Goal: Information Seeking & Learning: Learn about a topic

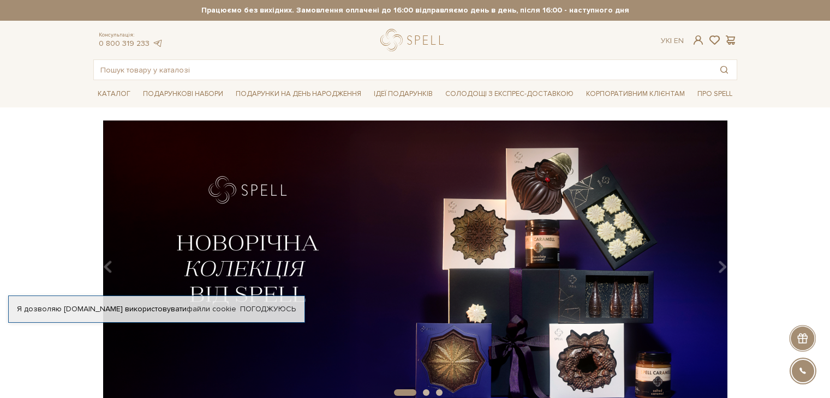
click at [775, 162] on div "slide 2 of 3" at bounding box center [415, 260] width 830 height 278
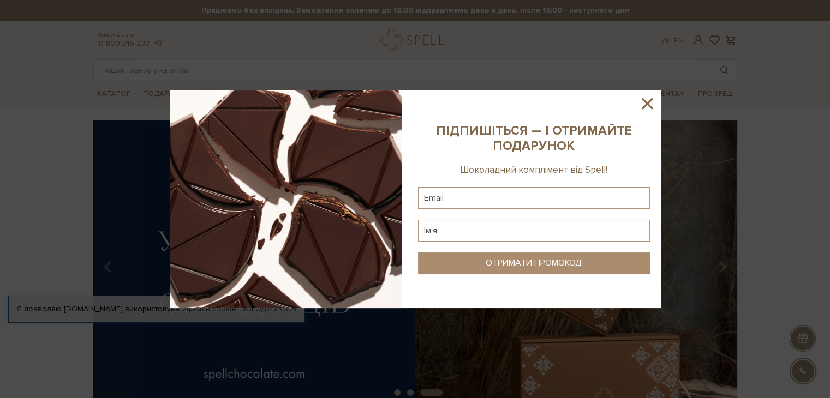
click at [647, 105] on icon at bounding box center [647, 103] width 19 height 19
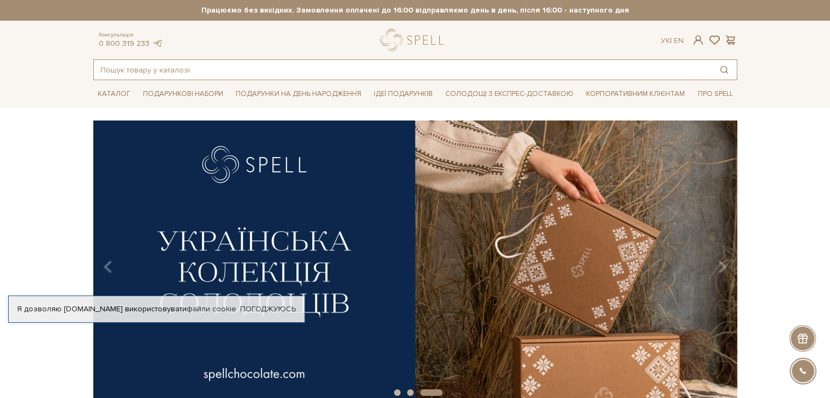
click at [192, 65] on input "text" at bounding box center [403, 70] width 618 height 20
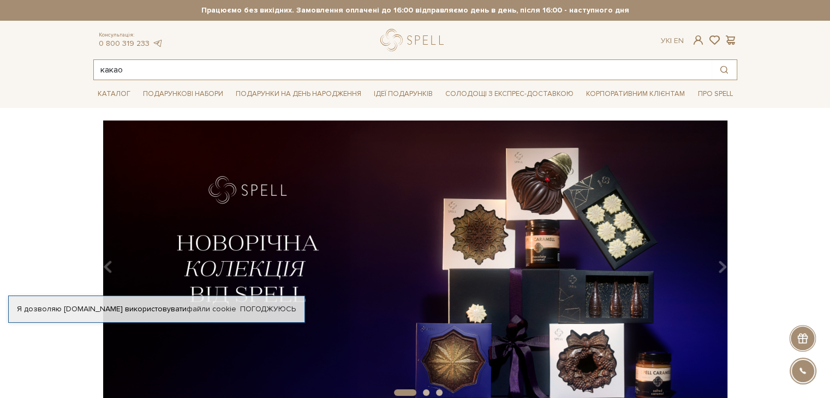
type input "какао"
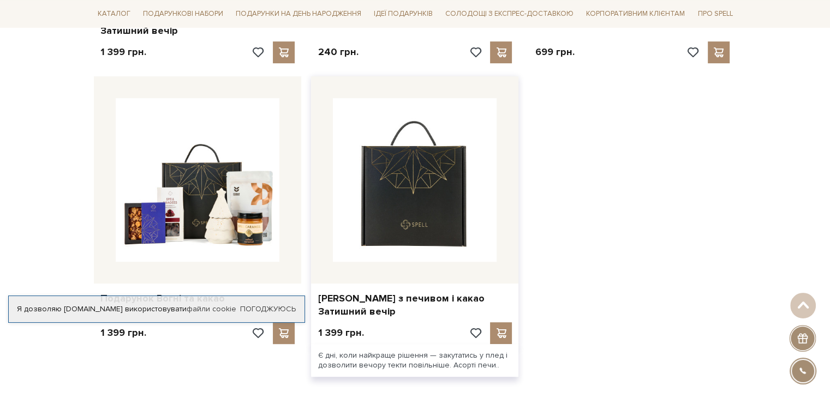
scroll to position [543, 0]
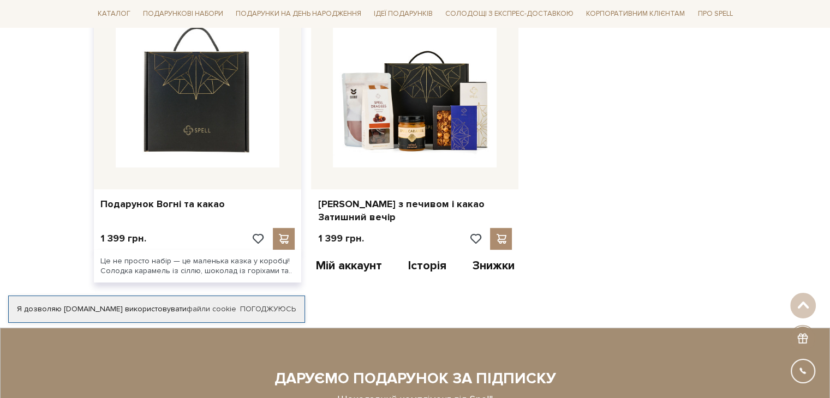
click at [234, 107] on img at bounding box center [198, 86] width 164 height 164
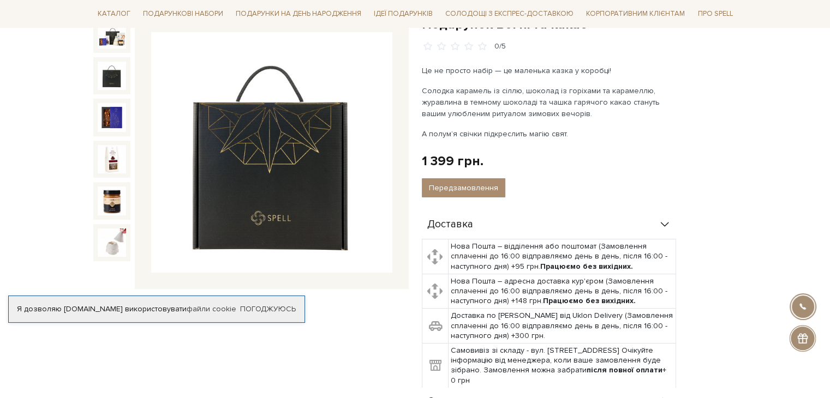
scroll to position [119, 0]
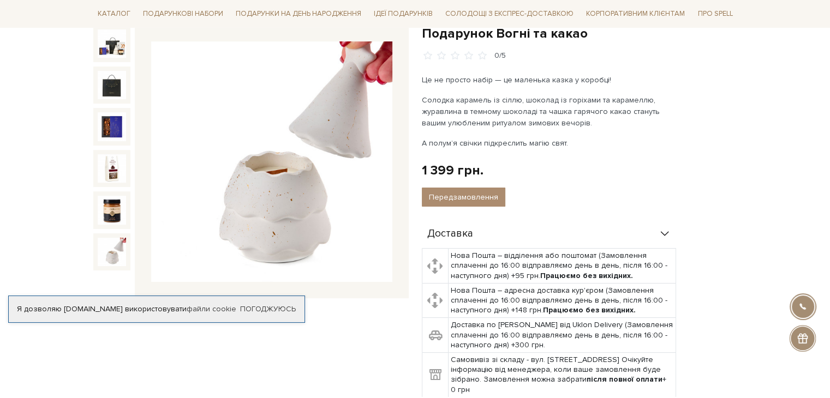
click at [109, 259] on img at bounding box center [112, 252] width 28 height 28
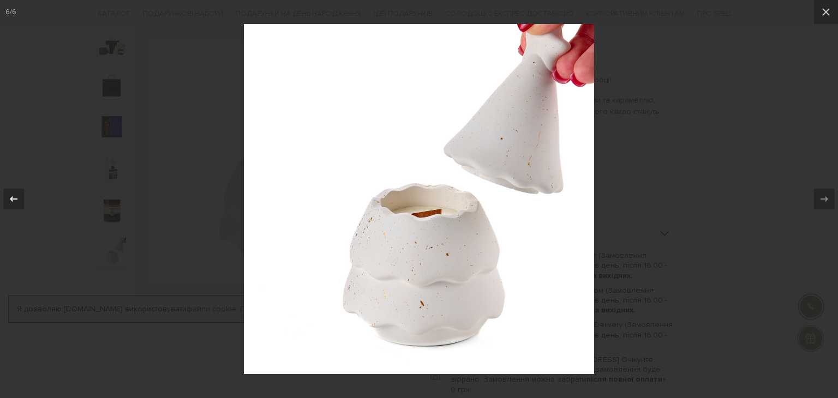
click at [11, 196] on icon at bounding box center [13, 199] width 13 height 13
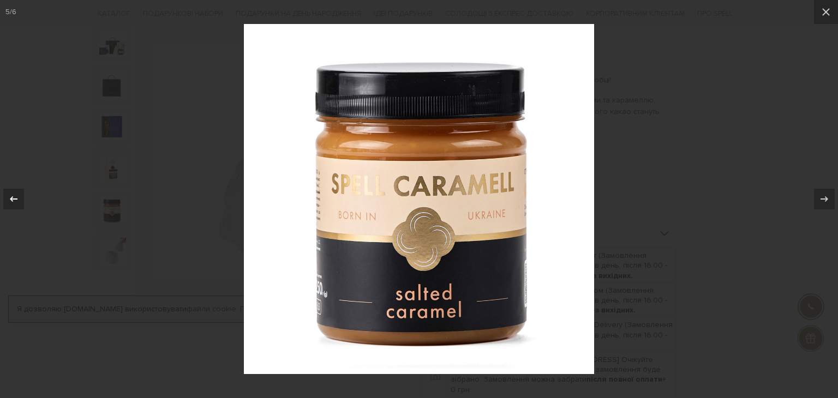
click at [11, 196] on icon at bounding box center [13, 199] width 13 height 13
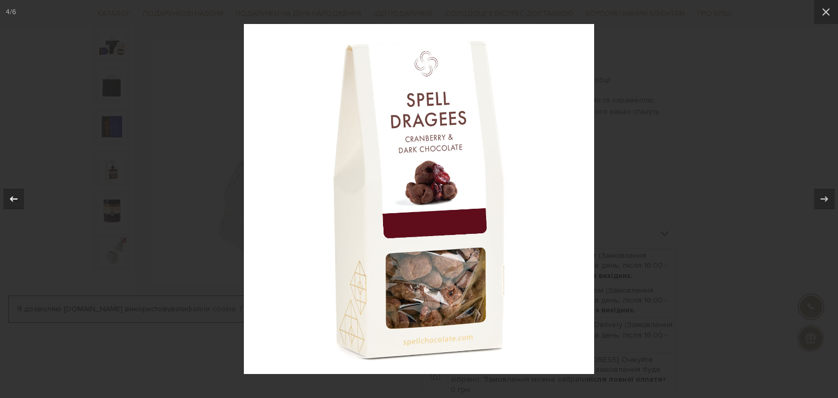
click at [11, 196] on icon at bounding box center [13, 199] width 13 height 13
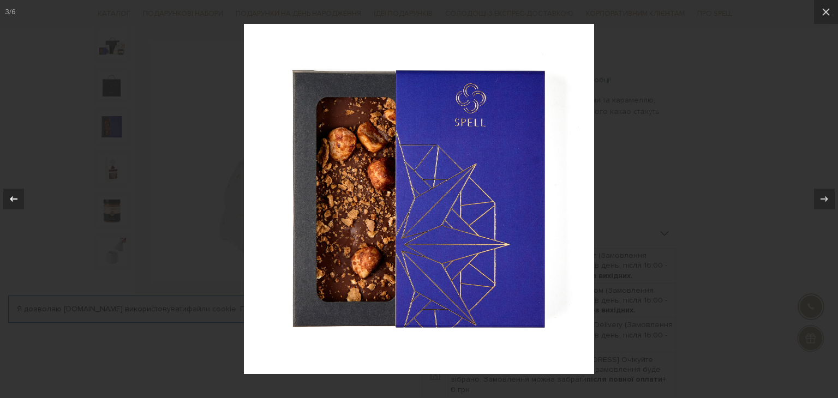
click at [11, 196] on icon at bounding box center [13, 199] width 13 height 13
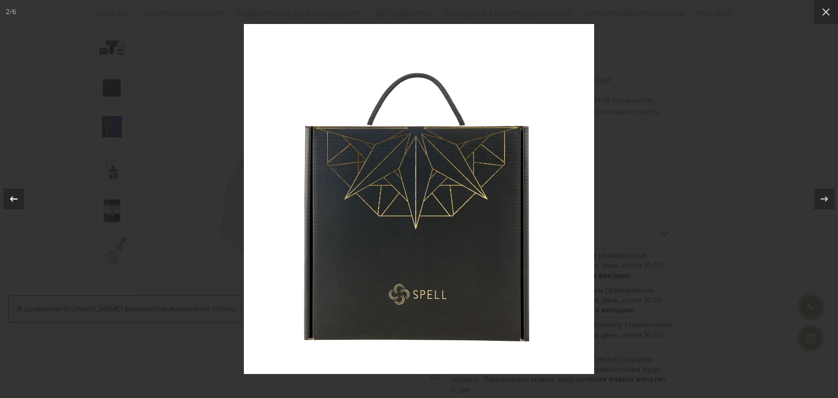
click at [11, 196] on icon at bounding box center [13, 199] width 13 height 13
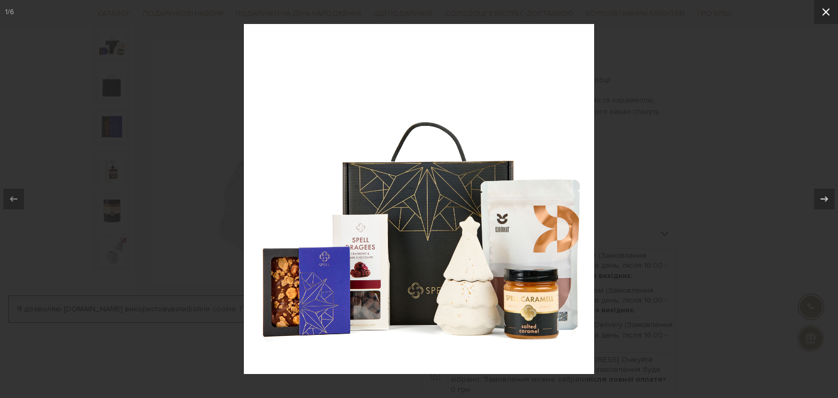
click at [821, 19] on button at bounding box center [826, 12] width 24 height 24
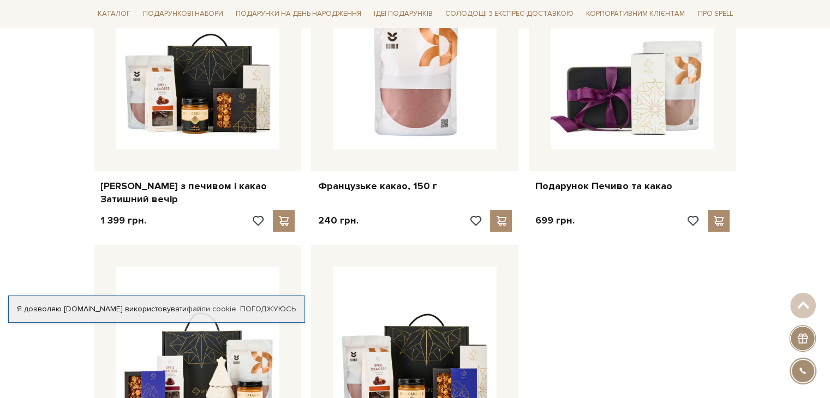
scroll to position [278, 0]
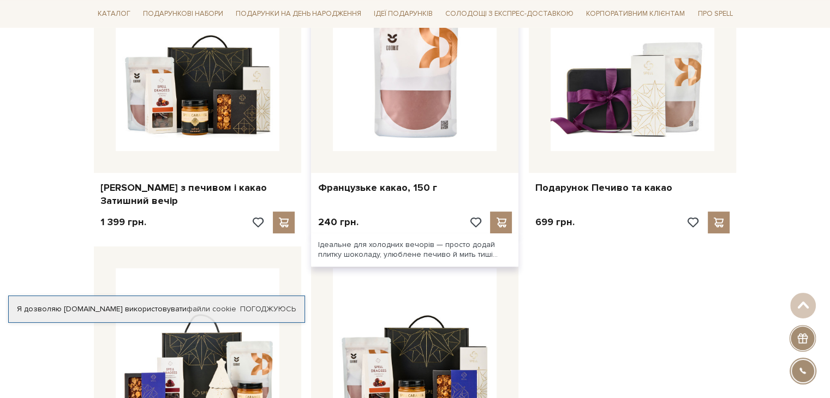
click at [396, 96] on img at bounding box center [415, 69] width 164 height 164
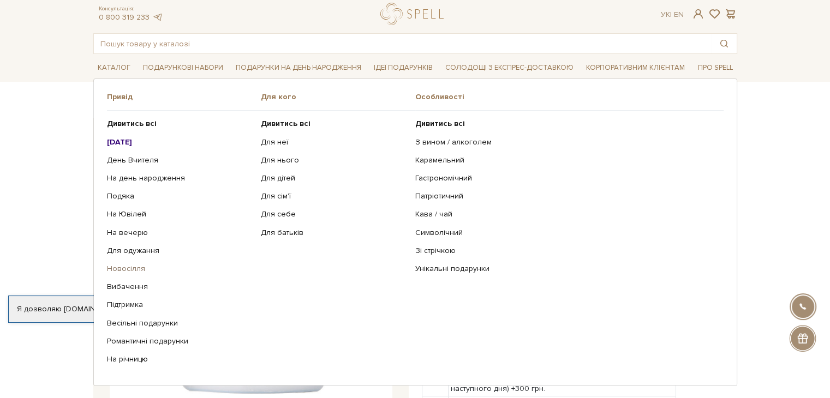
scroll to position [26, 0]
click at [435, 215] on link "Кава / чай" at bounding box center [565, 215] width 300 height 10
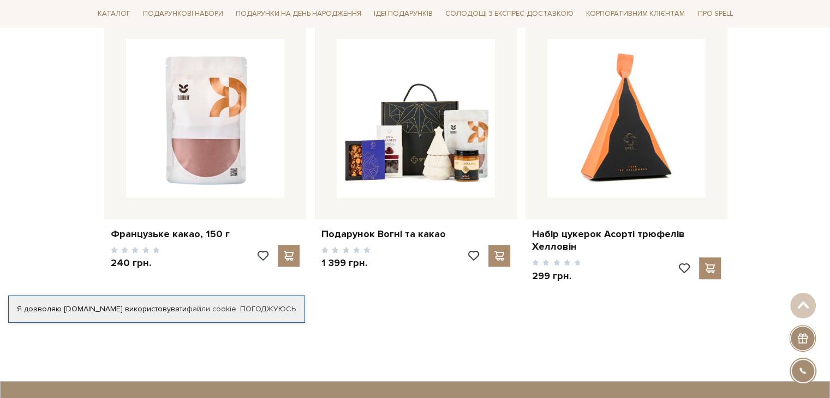
scroll to position [909, 0]
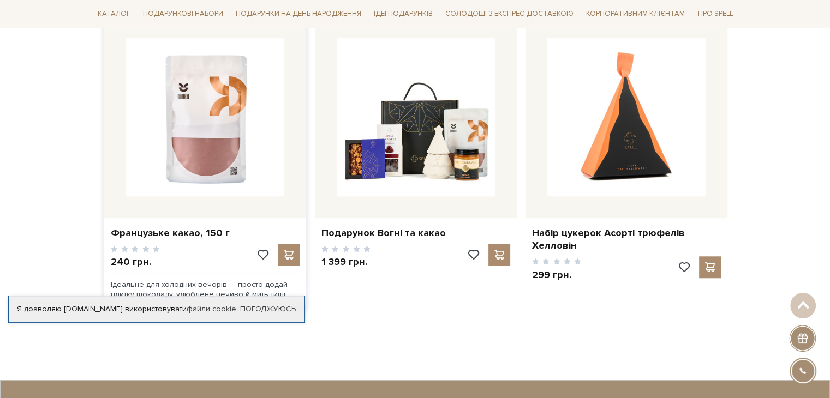
click at [199, 112] on img at bounding box center [205, 117] width 158 height 158
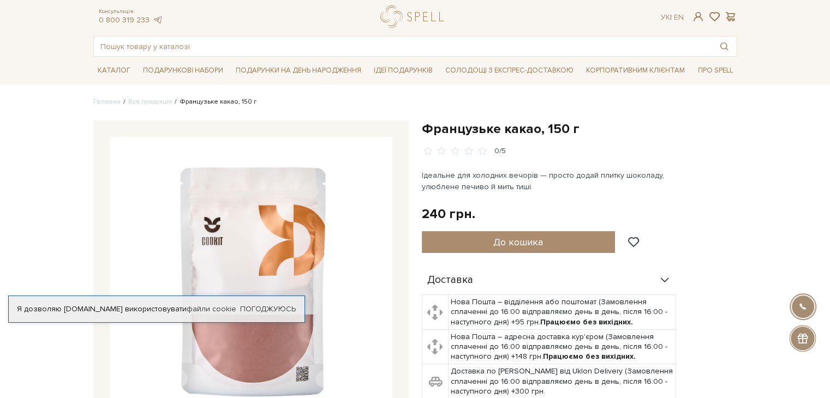
scroll to position [19, 0]
